Goal: Task Accomplishment & Management: Use online tool/utility

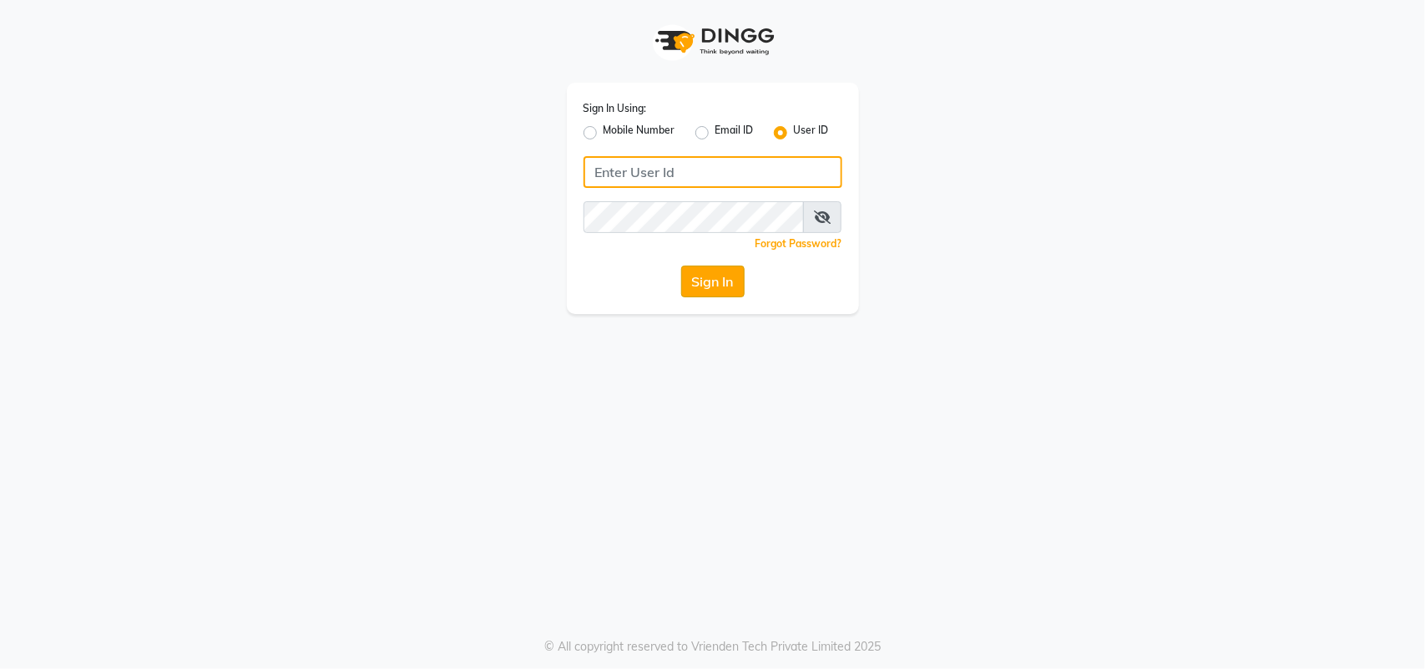
type input "e2610-01"
click at [705, 280] on button "Sign In" at bounding box center [712, 281] width 63 height 32
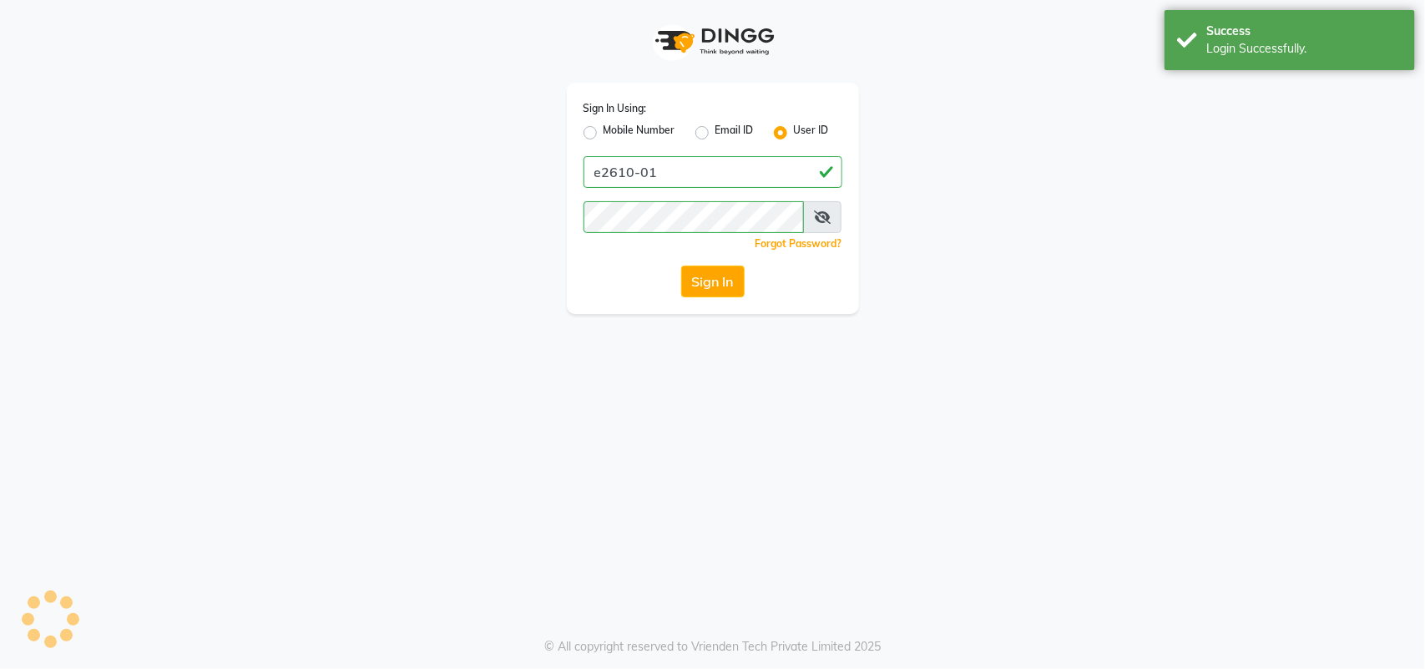
select select "service"
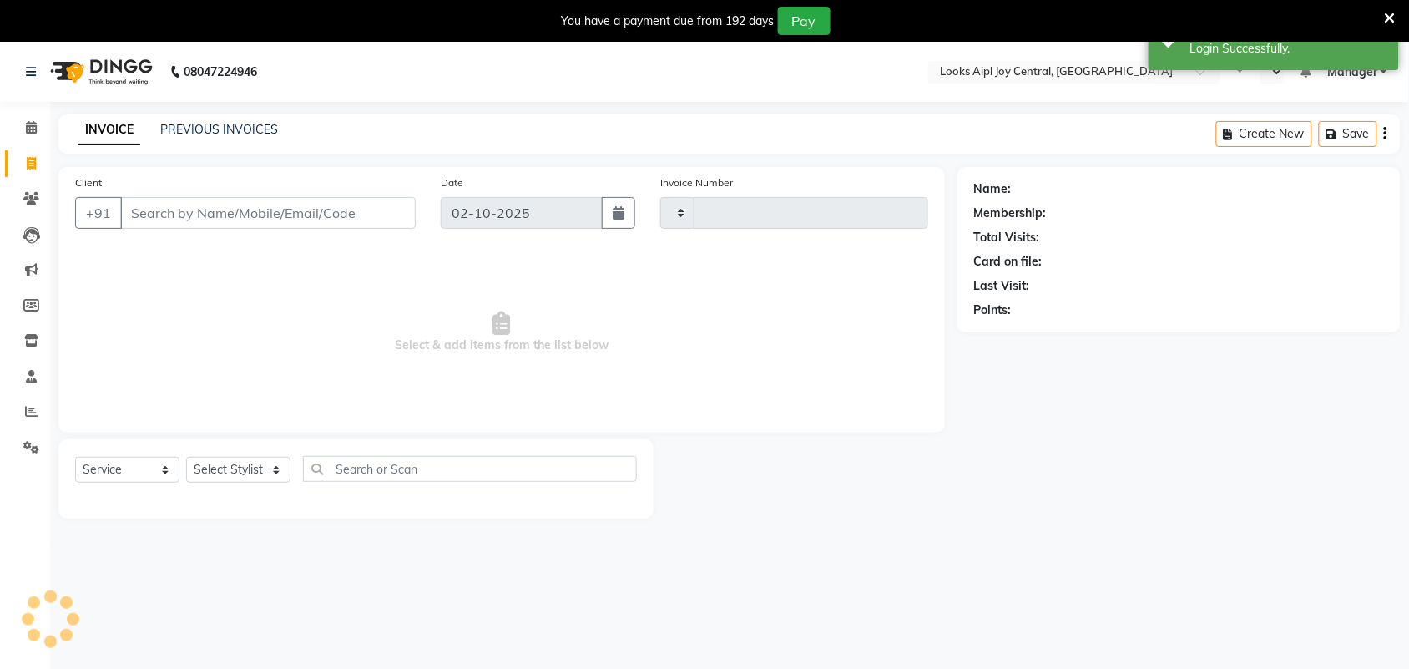
type input "0475"
select select "en"
select select "6032"
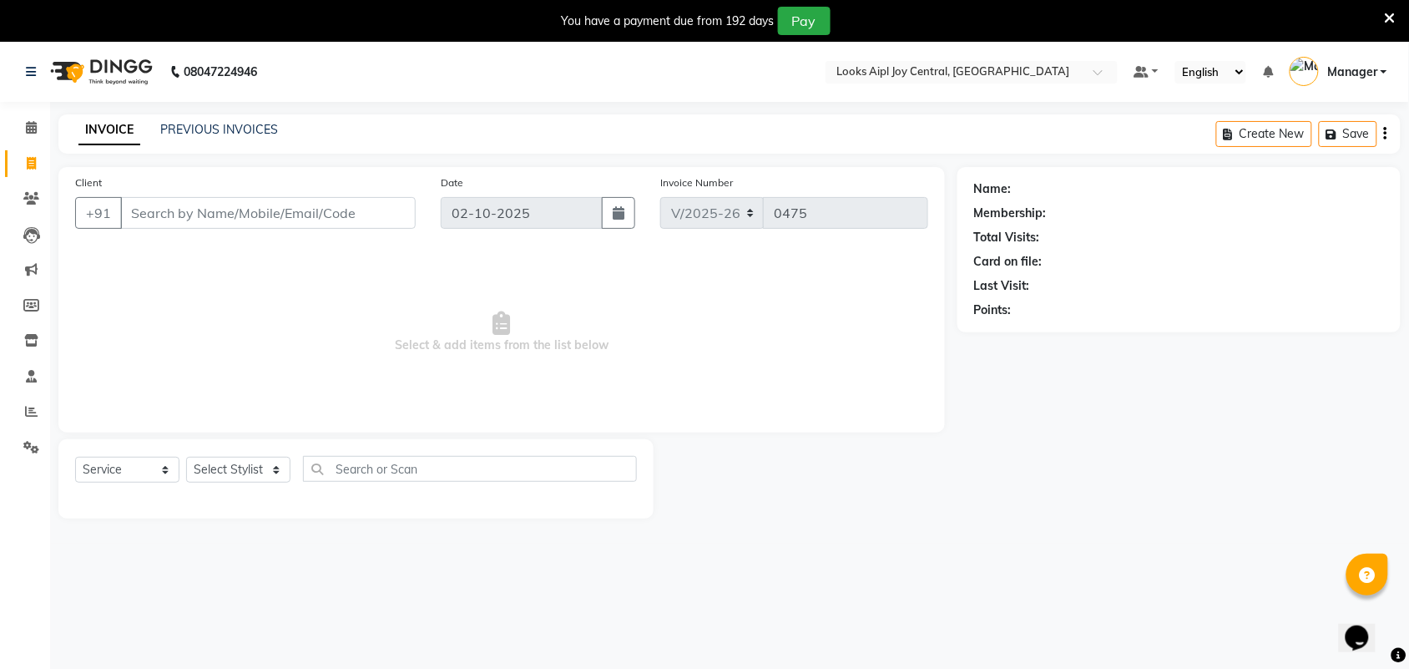
click at [197, 121] on div "PREVIOUS INVOICES" at bounding box center [219, 130] width 118 height 18
click at [219, 132] on link "PREVIOUS INVOICES" at bounding box center [219, 129] width 118 height 15
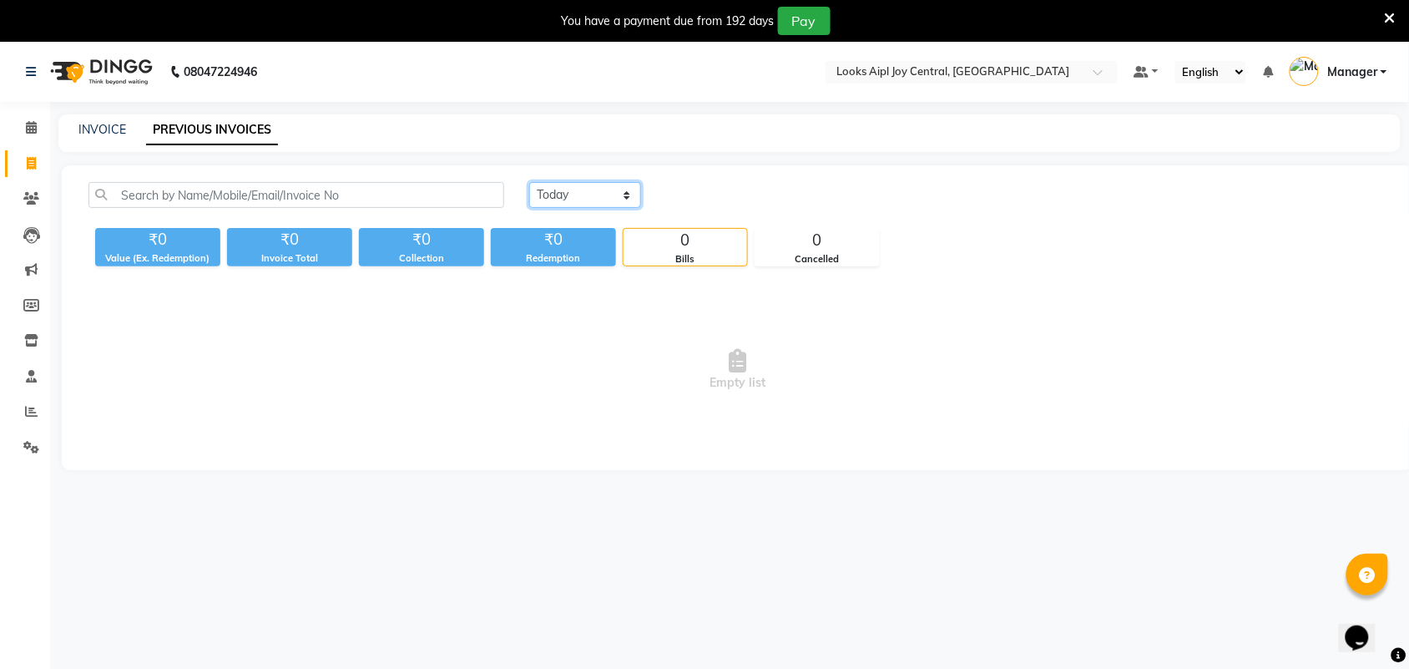
click at [578, 193] on select "[DATE] [DATE] Custom Range" at bounding box center [585, 195] width 112 height 26
click at [529, 182] on select "[DATE] [DATE] Custom Range" at bounding box center [585, 195] width 112 height 26
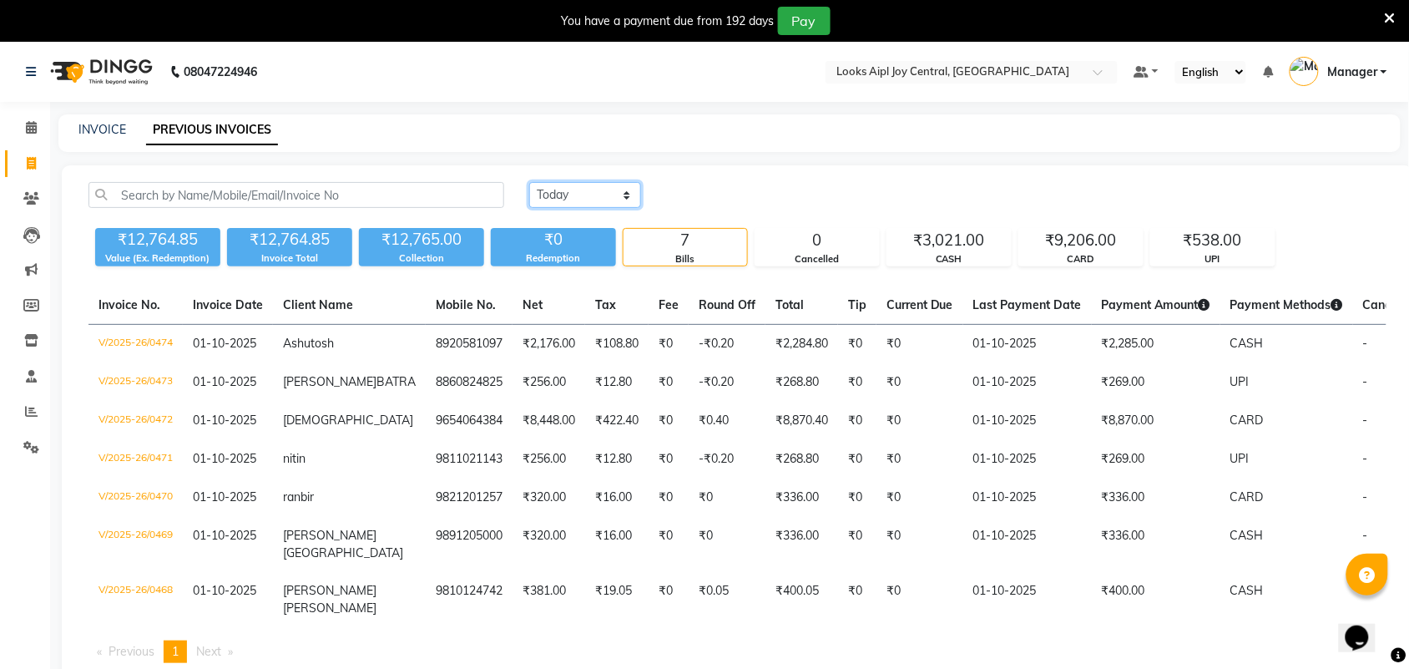
click at [582, 189] on select "[DATE] [DATE] Custom Range" at bounding box center [585, 195] width 112 height 26
select select "[DATE]"
click at [529, 182] on select "[DATE] [DATE] Custom Range" at bounding box center [585, 195] width 112 height 26
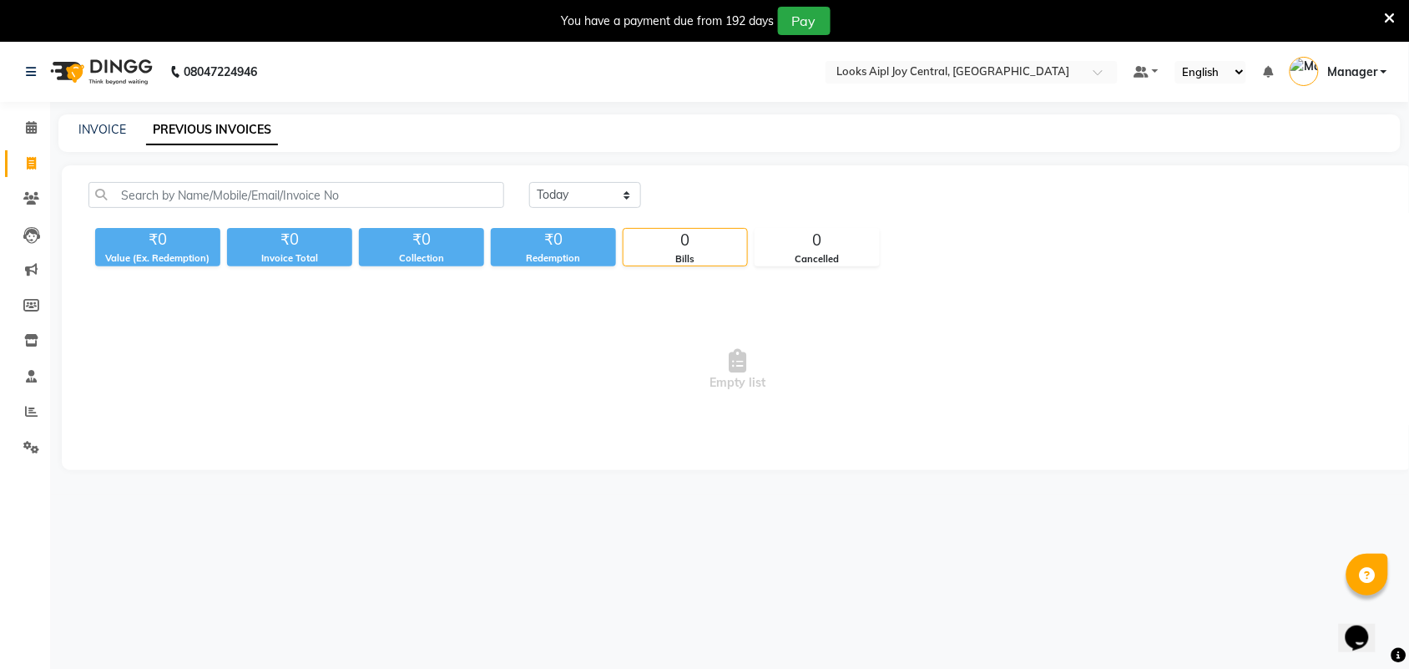
click at [77, 124] on div "INVOICE PREVIOUS INVOICES" at bounding box center [719, 130] width 1322 height 18
click at [100, 135] on link "INVOICE" at bounding box center [102, 129] width 48 height 15
select select "service"
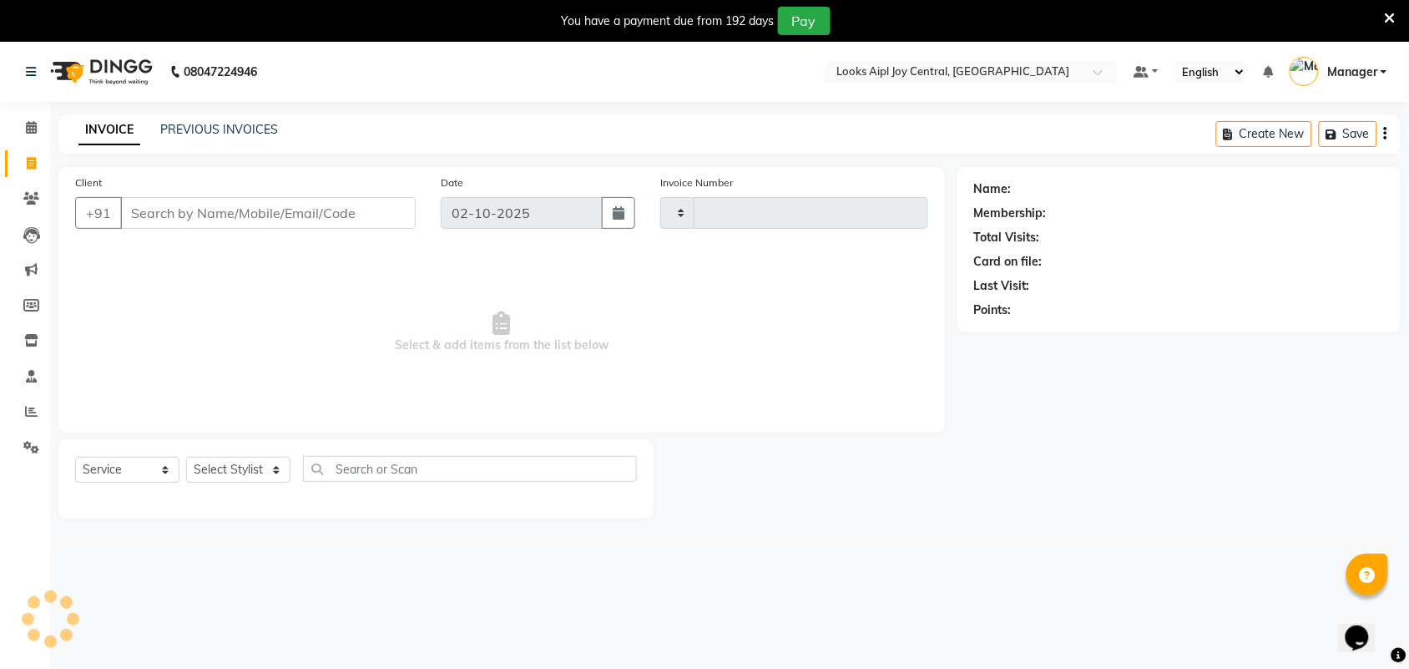
type input "0475"
select select "6032"
click at [244, 464] on select "Select Stylist [PERSON_NAME] [PERSON_NAME] Counter Deepak_pdct [PERSON_NAME] [P…" at bounding box center [238, 470] width 104 height 26
select select "92840"
click at [186, 457] on select "Select Stylist [PERSON_NAME] [PERSON_NAME] Counter Deepak_pdct [PERSON_NAME] [P…" at bounding box center [238, 470] width 104 height 26
